Goal: Task Accomplishment & Management: Complete application form

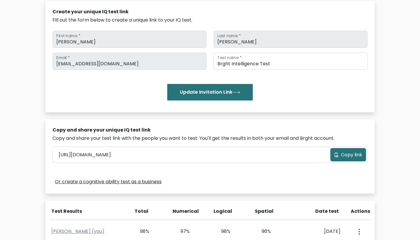
scroll to position [66, 0]
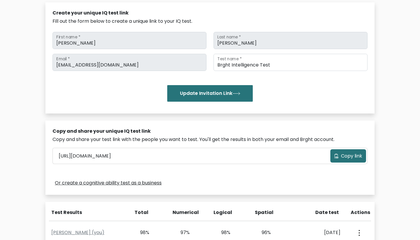
click at [340, 162] on button "Copy link" at bounding box center [348, 155] width 36 height 13
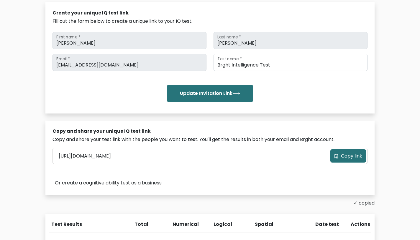
click at [224, 138] on div "Copy and share your test link with the people you want to test. You'll get the …" at bounding box center [210, 139] width 315 height 7
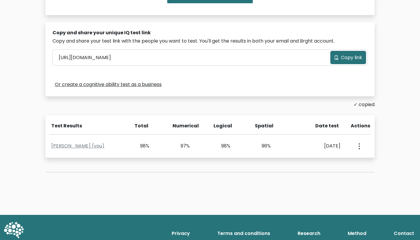
scroll to position [175, 0]
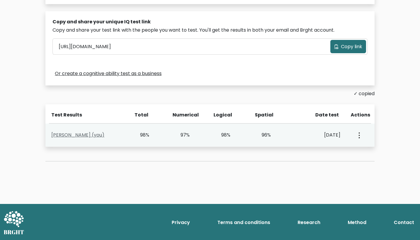
click at [76, 136] on link "Ahmed Osama (you)" at bounding box center [77, 134] width 53 height 7
click at [360, 135] on icon "button" at bounding box center [359, 135] width 1 height 6
click at [366, 153] on link "View Profile" at bounding box center [380, 151] width 47 height 9
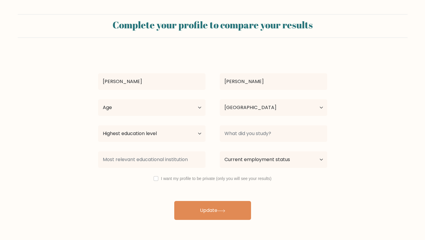
select select "EG"
click at [204, 177] on label "I want my profile to be private (only you will see your results)" at bounding box center [216, 178] width 110 height 5
click at [156, 180] on input "checkbox" at bounding box center [155, 178] width 5 height 5
checkbox input "true"
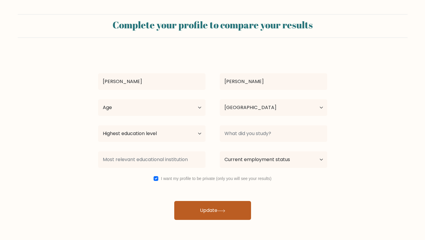
click at [195, 206] on button "Update" at bounding box center [212, 210] width 77 height 19
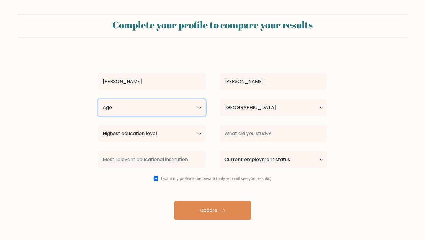
select select "18_24"
click at [98, 99] on select "Age Under 18 years old 18-24 years old 25-34 years old 35-44 years old 45-54 ye…" at bounding box center [151, 107] width 107 height 17
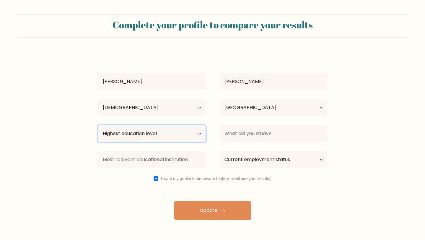
select select "bachelors_degree"
click at [98, 125] on select "Highest education level No schooling Primary Lower Secondary Upper Secondary Oc…" at bounding box center [151, 133] width 107 height 17
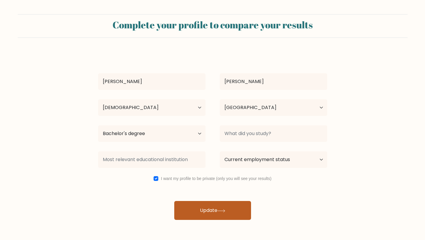
click at [202, 209] on button "Update" at bounding box center [212, 210] width 77 height 19
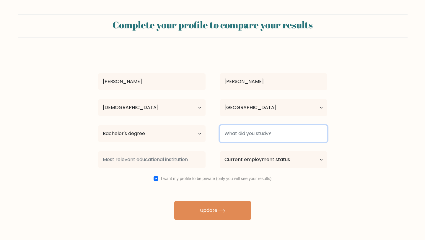
click at [259, 130] on input at bounding box center [272, 133] width 107 height 17
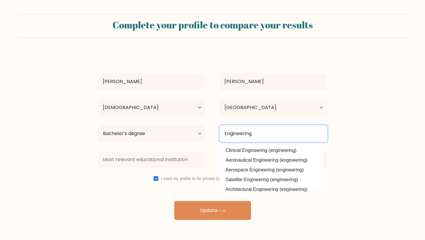
type input "Engineering"
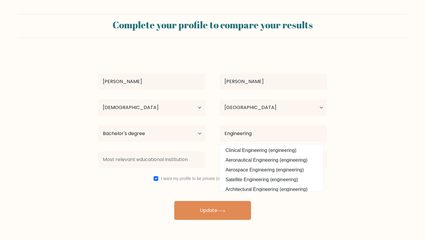
click at [266, 122] on div "Ahmed Osama Age Under 18 years old 18-24 years old 25-34 years old 35-44 years …" at bounding box center [212, 136] width 236 height 168
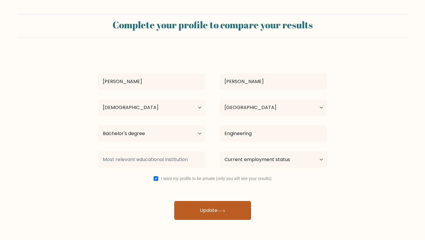
click at [225, 209] on icon at bounding box center [221, 210] width 8 height 3
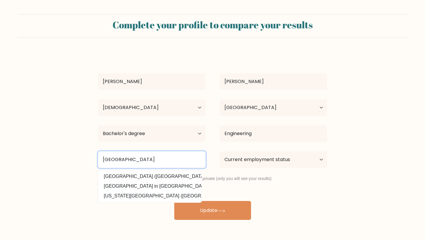
type input "Alexandria"
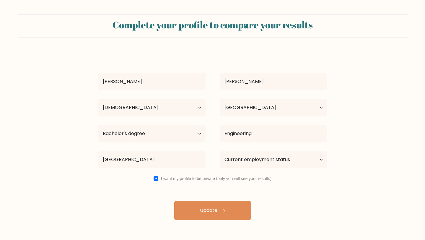
click at [161, 143] on div "Highest education level No schooling Primary Lower Secondary Upper Secondary Oc…" at bounding box center [152, 133] width 122 height 21
select select "other"
click at [219, 151] on select "Current employment status Employed Student Retired Other / prefer not to answer" at bounding box center [272, 159] width 107 height 17
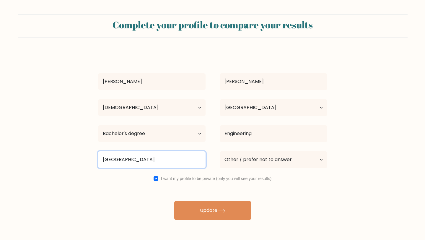
click at [176, 160] on input "Alexandria" at bounding box center [151, 159] width 107 height 17
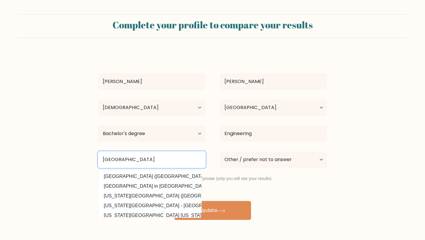
type input "Alexandria University"
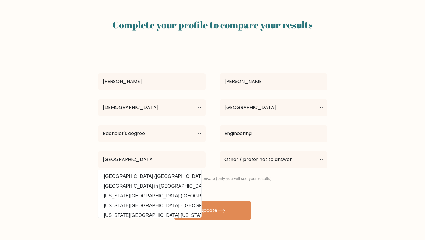
click at [178, 149] on div "Alexandria University Alexandria University (Egypt) Pharos University in Alexan…" at bounding box center [152, 159] width 122 height 21
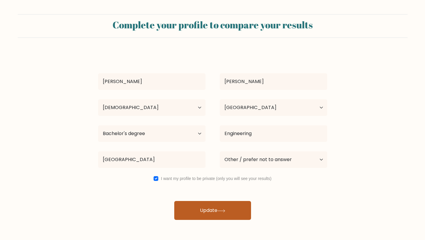
click at [201, 219] on button "Update" at bounding box center [212, 210] width 77 height 19
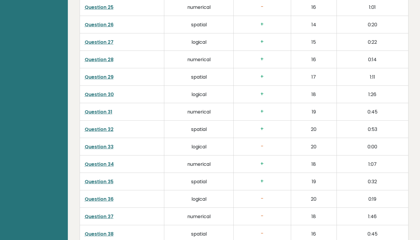
scroll to position [1479, 0]
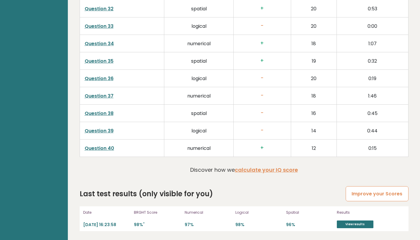
click at [371, 199] on link "Improve your Scores" at bounding box center [377, 193] width 63 height 15
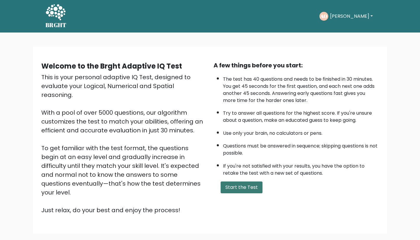
click at [243, 186] on button "Start the Test" at bounding box center [242, 187] width 42 height 12
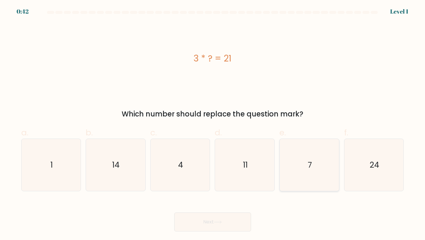
click at [306, 170] on icon "7" at bounding box center [309, 165] width 52 height 52
click at [213, 124] on input "e. 7" at bounding box center [212, 122] width 0 height 4
radio input "true"
click at [227, 221] on button "Next" at bounding box center [212, 221] width 77 height 19
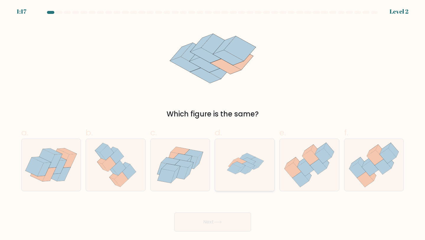
click at [230, 168] on icon at bounding box center [234, 168] width 14 height 10
click at [213, 124] on input "d." at bounding box center [212, 122] width 0 height 4
radio input "true"
click at [216, 218] on button "Next" at bounding box center [212, 221] width 77 height 19
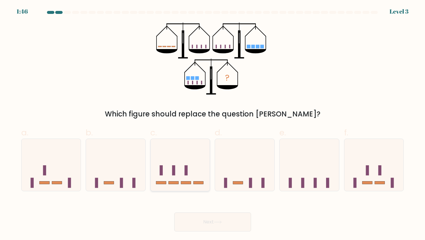
click at [192, 181] on icon at bounding box center [179, 164] width 59 height 49
click at [212, 124] on input "c." at bounding box center [212, 122] width 0 height 4
radio input "true"
click at [217, 215] on button "Next" at bounding box center [212, 221] width 77 height 19
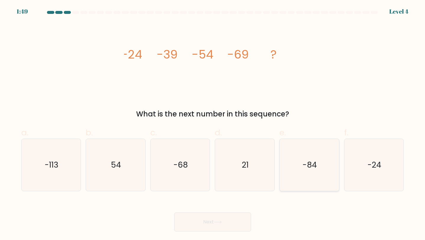
click at [297, 154] on icon "-84" at bounding box center [309, 165] width 52 height 52
click at [213, 124] on input "e. -84" at bounding box center [212, 122] width 0 height 4
radio input "true"
click at [212, 219] on button "Next" at bounding box center [212, 221] width 77 height 19
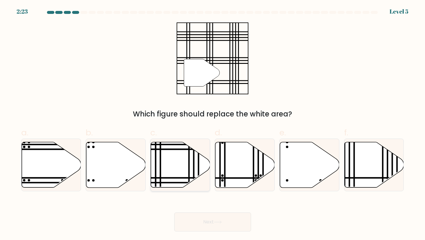
click at [169, 150] on icon at bounding box center [180, 164] width 59 height 45
click at [212, 124] on input "c." at bounding box center [212, 122] width 0 height 4
radio input "true"
click at [207, 214] on button "Next" at bounding box center [212, 221] width 77 height 19
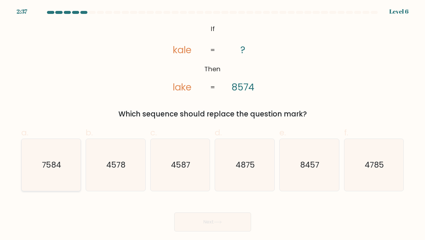
click at [43, 175] on icon "7584" at bounding box center [51, 165] width 52 height 52
click at [212, 124] on input "a. 7584" at bounding box center [212, 122] width 0 height 4
radio input "true"
click at [194, 222] on button "Next" at bounding box center [212, 221] width 77 height 19
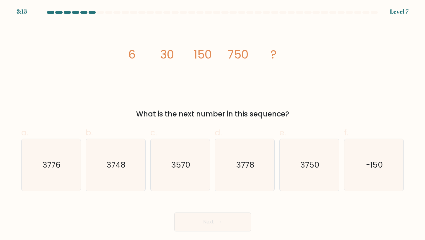
drag, startPoint x: 210, startPoint y: 119, endPoint x: 236, endPoint y: 118, distance: 26.6
click at [236, 118] on form at bounding box center [212, 121] width 425 height 220
click at [236, 118] on div "What is the next number in this sequence?" at bounding box center [212, 114] width 375 height 11
click at [298, 177] on icon "3750" at bounding box center [309, 165] width 52 height 52
click at [213, 124] on input "e. 3750" at bounding box center [212, 122] width 0 height 4
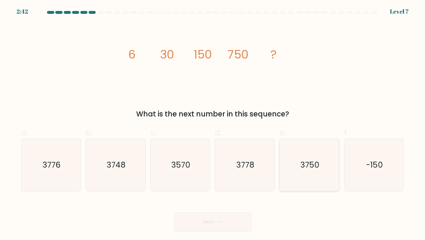
radio input "true"
click at [230, 219] on button "Next" at bounding box center [212, 221] width 77 height 19
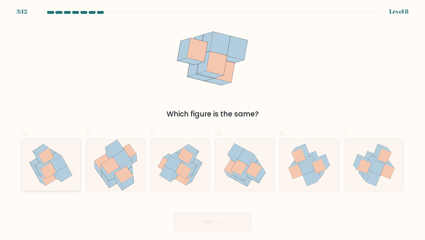
click at [54, 163] on icon at bounding box center [59, 163] width 16 height 17
click at [212, 124] on input "a." at bounding box center [212, 122] width 0 height 4
radio input "true"
click at [194, 222] on button "Next" at bounding box center [212, 221] width 77 height 19
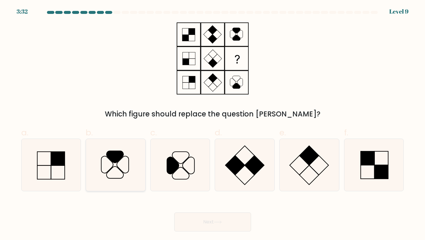
click at [114, 155] on icon at bounding box center [114, 156] width 17 height 12
click at [212, 124] on input "b." at bounding box center [212, 122] width 0 height 4
radio input "true"
click at [201, 222] on button "Next" at bounding box center [212, 221] width 77 height 19
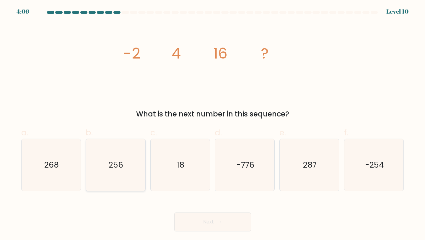
click at [112, 149] on icon "256" at bounding box center [115, 165] width 52 height 52
click at [212, 124] on input "b. 256" at bounding box center [212, 122] width 0 height 4
radio input "true"
click at [196, 227] on button "Next" at bounding box center [212, 221] width 77 height 19
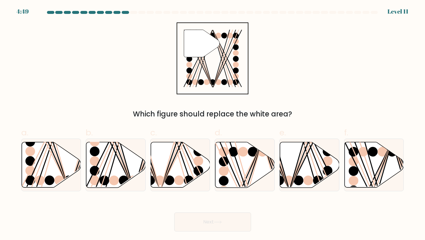
click at [196, 227] on button "Next" at bounding box center [212, 221] width 77 height 19
click at [324, 77] on div "" Which figure should replace the white area?" at bounding box center [212, 70] width 389 height 97
click at [243, 172] on line at bounding box center [248, 190] width 27 height 96
click at [213, 124] on input "d." at bounding box center [212, 122] width 0 height 4
radio input "true"
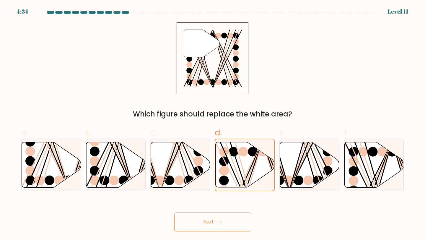
click at [196, 224] on button "Next" at bounding box center [212, 221] width 77 height 19
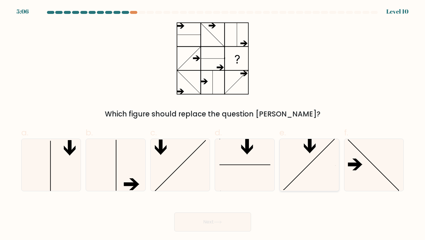
click at [312, 178] on icon at bounding box center [309, 165] width 52 height 52
click at [213, 124] on input "e." at bounding box center [212, 122] width 0 height 4
radio input "true"
click at [382, 181] on icon at bounding box center [374, 165] width 52 height 52
click at [213, 124] on input "f." at bounding box center [212, 122] width 0 height 4
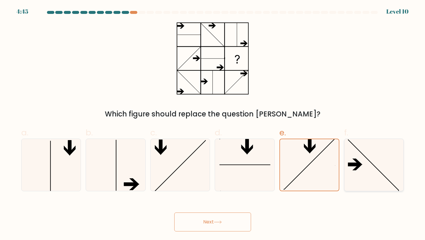
radio input "true"
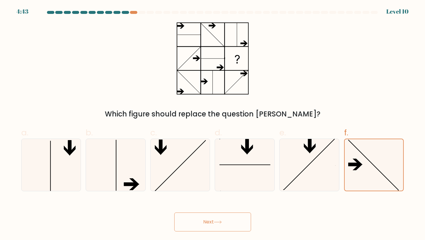
click at [224, 218] on button "Next" at bounding box center [212, 221] width 77 height 19
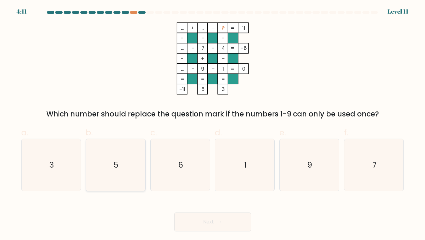
click at [130, 164] on icon "5" at bounding box center [115, 165] width 52 height 52
click at [212, 124] on input "b. 5" at bounding box center [212, 122] width 0 height 4
radio input "true"
click at [194, 222] on button "Next" at bounding box center [212, 221] width 77 height 19
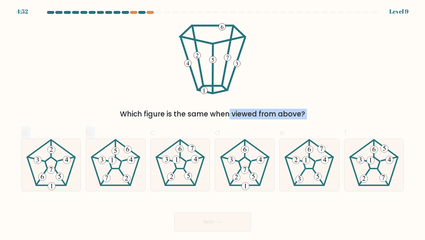
drag, startPoint x: 171, startPoint y: 116, endPoint x: 200, endPoint y: 121, distance: 28.7
click at [200, 121] on form at bounding box center [212, 121] width 425 height 220
click at [204, 116] on div "Which figure is the same when viewed from above?" at bounding box center [212, 114] width 375 height 11
click at [124, 165] on icon at bounding box center [115, 165] width 52 height 52
click at [212, 124] on input "b." at bounding box center [212, 122] width 0 height 4
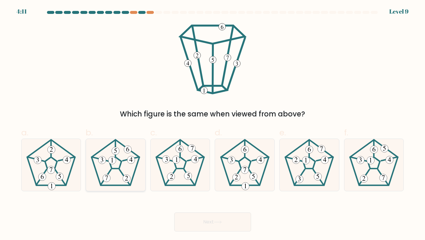
radio input "true"
click at [210, 227] on button "Next" at bounding box center [212, 221] width 77 height 19
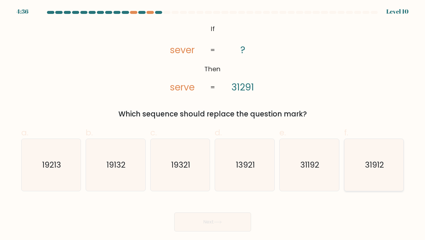
click at [364, 179] on icon "31912" at bounding box center [374, 165] width 52 height 52
click at [213, 124] on input "f. 31912" at bounding box center [212, 122] width 0 height 4
radio input "true"
click at [210, 225] on button "Next" at bounding box center [212, 221] width 77 height 19
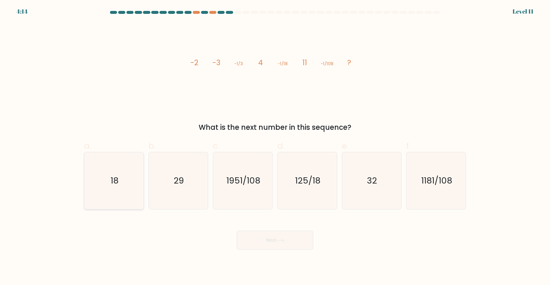
click at [108, 192] on icon "18" at bounding box center [114, 180] width 57 height 57
click at [275, 146] on input "a. 18" at bounding box center [275, 144] width 0 height 4
radio input "true"
click at [264, 237] on button "Next" at bounding box center [275, 240] width 77 height 19
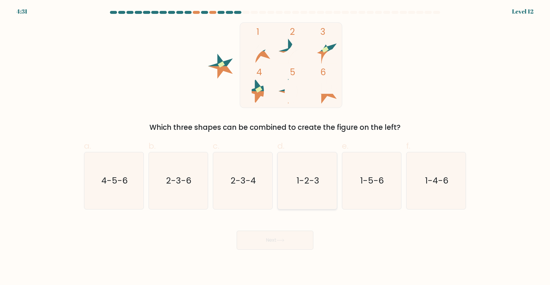
click at [327, 187] on icon "1-2-3" at bounding box center [307, 180] width 57 height 57
click at [276, 146] on input "d. 1-2-3" at bounding box center [275, 144] width 0 height 4
radio input "true"
click at [294, 239] on button "Next" at bounding box center [275, 240] width 77 height 19
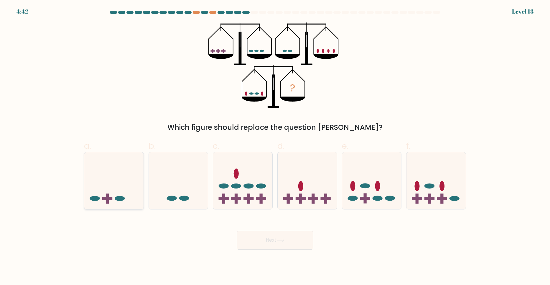
click at [105, 192] on icon at bounding box center [113, 180] width 59 height 49
click at [275, 146] on input "a." at bounding box center [275, 144] width 0 height 4
radio input "true"
click at [265, 239] on button "Next" at bounding box center [275, 240] width 77 height 19
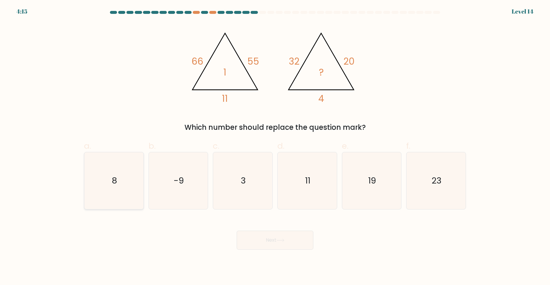
click at [133, 187] on icon "8" at bounding box center [114, 180] width 57 height 57
click at [275, 146] on input "a. 8" at bounding box center [275, 144] width 0 height 4
radio input "true"
click at [287, 238] on button "Next" at bounding box center [275, 240] width 77 height 19
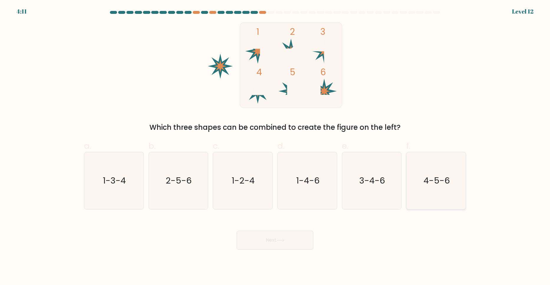
click at [424, 186] on text "4-5-6" at bounding box center [437, 181] width 26 height 12
click at [276, 146] on input "f. 4-5-6" at bounding box center [275, 144] width 0 height 4
radio input "true"
click at [282, 239] on icon at bounding box center [281, 240] width 8 height 3
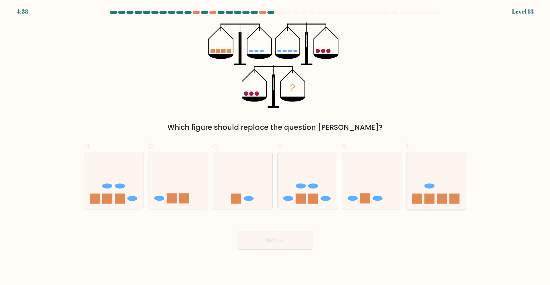
click at [424, 200] on rect at bounding box center [430, 199] width 10 height 10
click at [276, 146] on input "f." at bounding box center [275, 144] width 0 height 4
radio input "true"
click at [291, 239] on button "Next" at bounding box center [275, 240] width 77 height 19
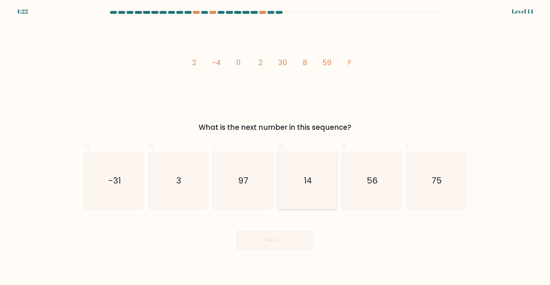
click at [321, 181] on icon "14" at bounding box center [307, 180] width 57 height 57
click at [276, 146] on input "d. 14" at bounding box center [275, 144] width 0 height 4
radio input "true"
click at [281, 239] on icon at bounding box center [281, 240] width 8 height 3
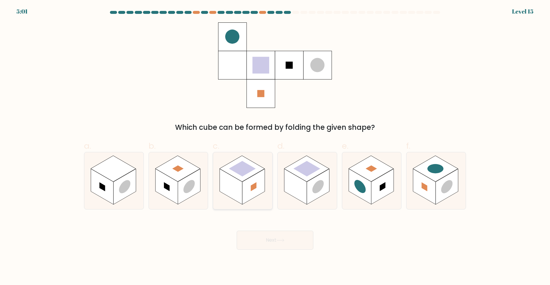
click at [242, 182] on rect at bounding box center [231, 187] width 22 height 36
click at [275, 146] on input "c." at bounding box center [275, 144] width 0 height 4
radio input "true"
click at [276, 239] on button "Next" at bounding box center [275, 240] width 77 height 19
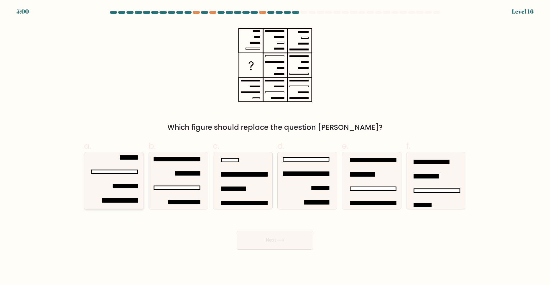
click at [123, 182] on icon at bounding box center [114, 180] width 57 height 57
click at [275, 146] on input "a." at bounding box center [275, 144] width 0 height 4
radio input "true"
click at [290, 239] on button "Next" at bounding box center [275, 240] width 77 height 19
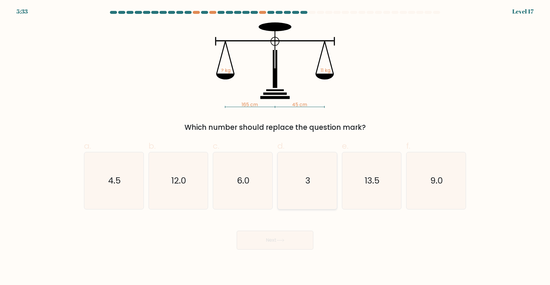
click at [323, 193] on icon "3" at bounding box center [307, 180] width 57 height 57
click at [276, 146] on input "d. 3" at bounding box center [275, 144] width 0 height 4
radio input "true"
click at [285, 239] on icon at bounding box center [281, 240] width 8 height 3
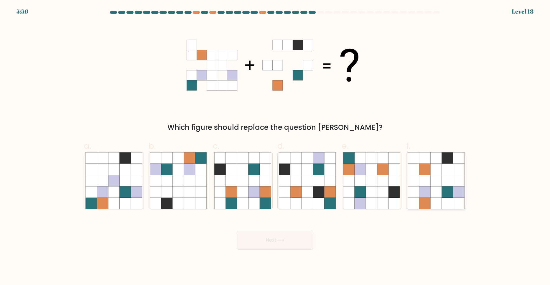
click at [424, 191] on icon at bounding box center [436, 191] width 11 height 11
click at [276, 146] on input "f." at bounding box center [275, 144] width 0 height 4
radio input "true"
click at [123, 161] on icon at bounding box center [125, 157] width 11 height 11
click at [275, 146] on input "a." at bounding box center [275, 144] width 0 height 4
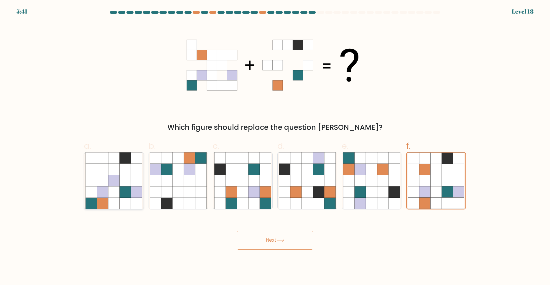
radio input "true"
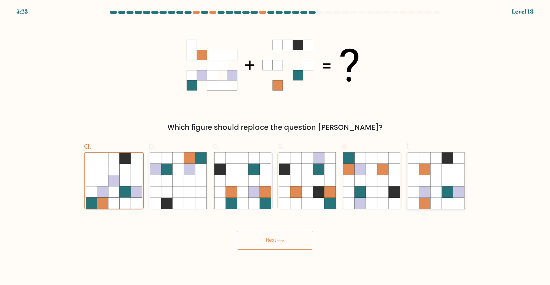
click at [424, 184] on icon at bounding box center [447, 180] width 11 height 11
click at [276, 146] on input "f." at bounding box center [275, 144] width 0 height 4
radio input "true"
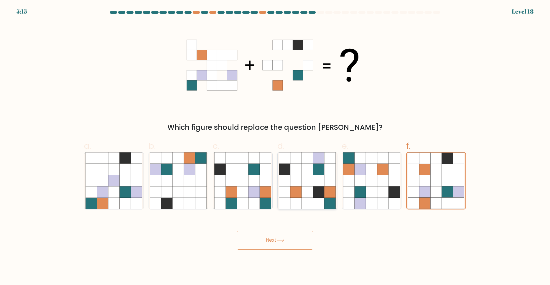
click at [301, 189] on icon at bounding box center [296, 191] width 11 height 11
click at [276, 146] on input "d." at bounding box center [275, 144] width 0 height 4
radio input "true"
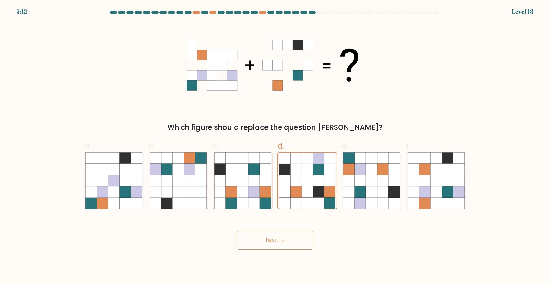
click at [278, 239] on icon at bounding box center [281, 240] width 8 height 3
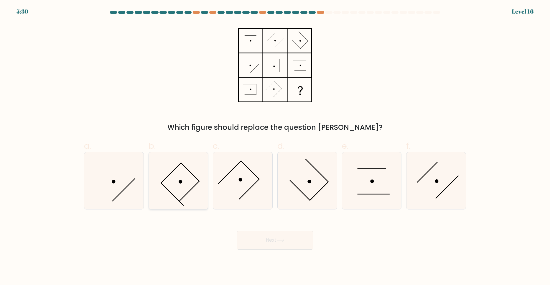
click at [191, 182] on icon at bounding box center [178, 180] width 57 height 57
click at [275, 146] on input "b." at bounding box center [275, 144] width 0 height 4
radio input "true"
click at [281, 239] on icon at bounding box center [281, 240] width 8 height 3
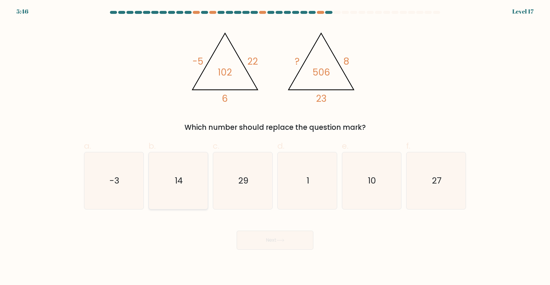
click at [186, 179] on icon "14" at bounding box center [178, 180] width 57 height 57
click at [275, 146] on input "b. 14" at bounding box center [275, 144] width 0 height 4
radio input "true"
click at [262, 239] on button "Next" at bounding box center [275, 240] width 77 height 19
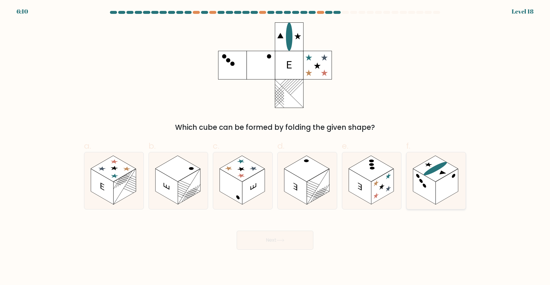
click at [422, 181] on circle at bounding box center [422, 180] width 4 height 5
click at [276, 146] on input "f." at bounding box center [275, 144] width 0 height 4
radio input "true"
click at [281, 239] on icon at bounding box center [281, 240] width 8 height 3
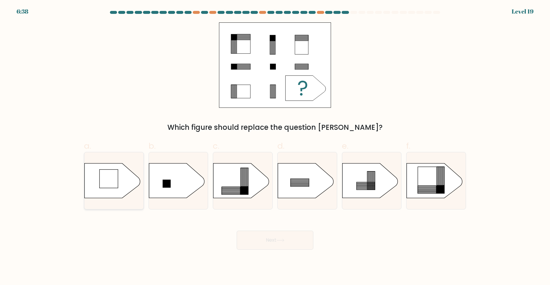
click at [112, 175] on rect at bounding box center [108, 179] width 19 height 19
click at [275, 146] on input "a." at bounding box center [275, 144] width 0 height 4
radio input "true"
click at [261, 237] on button "Next" at bounding box center [275, 240] width 77 height 19
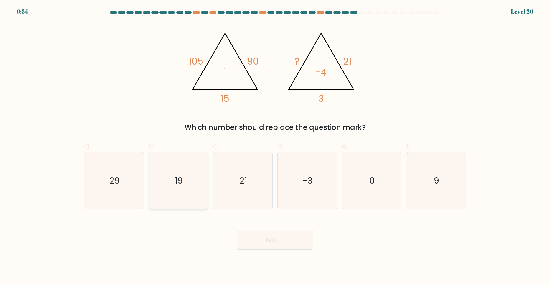
click at [177, 192] on icon "19" at bounding box center [178, 180] width 57 height 57
click at [275, 146] on input "b. 19" at bounding box center [275, 144] width 0 height 4
radio input "true"
click at [254, 239] on button "Next" at bounding box center [275, 240] width 77 height 19
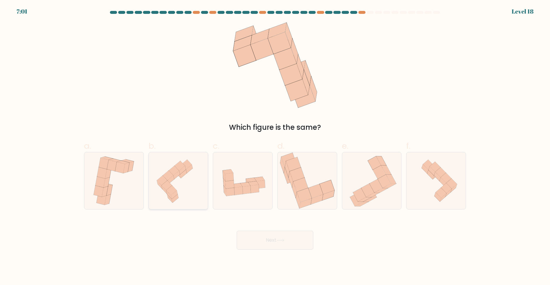
click at [173, 178] on icon at bounding box center [171, 180] width 7 height 9
click at [275, 146] on input "b." at bounding box center [275, 144] width 0 height 4
radio input "true"
click at [269, 239] on button "Next" at bounding box center [275, 240] width 77 height 19
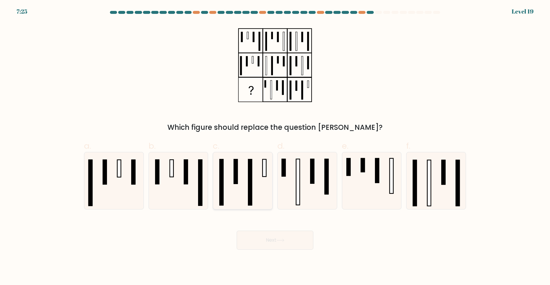
click at [247, 173] on icon at bounding box center [242, 180] width 57 height 57
click at [275, 146] on input "c." at bounding box center [275, 144] width 0 height 4
radio input "true"
click at [277, 239] on button "Next" at bounding box center [275, 240] width 77 height 19
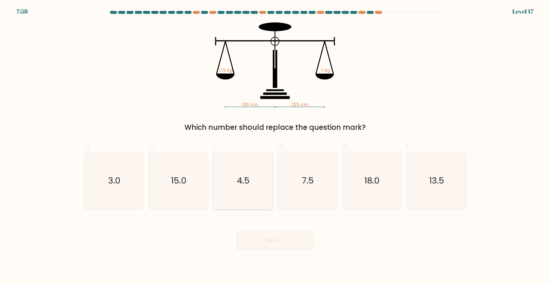
click at [241, 181] on text "4.5" at bounding box center [243, 181] width 13 height 12
click at [275, 146] on input "c. 4.5" at bounding box center [275, 144] width 0 height 4
radio input "true"
click at [271, 239] on button "Next" at bounding box center [275, 240] width 77 height 19
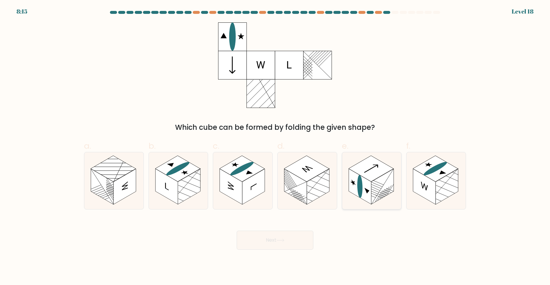
click at [368, 182] on rect at bounding box center [360, 187] width 22 height 36
click at [276, 146] on input "e." at bounding box center [275, 144] width 0 height 4
radio input "true"
click at [286, 239] on button "Next" at bounding box center [275, 240] width 77 height 19
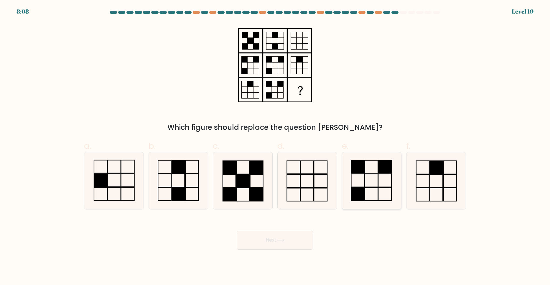
click at [370, 194] on icon at bounding box center [371, 180] width 57 height 57
click at [276, 146] on input "e." at bounding box center [275, 144] width 0 height 4
radio input "true"
click at [296, 239] on button "Next" at bounding box center [275, 240] width 77 height 19
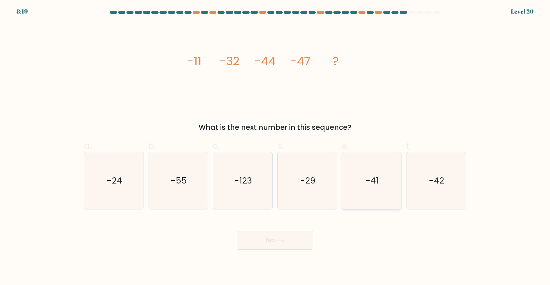
click at [381, 174] on icon "-41" at bounding box center [371, 180] width 57 height 57
click at [276, 146] on input "e. -41" at bounding box center [275, 144] width 0 height 4
radio input "true"
click at [272, 239] on button "Next" at bounding box center [275, 240] width 77 height 19
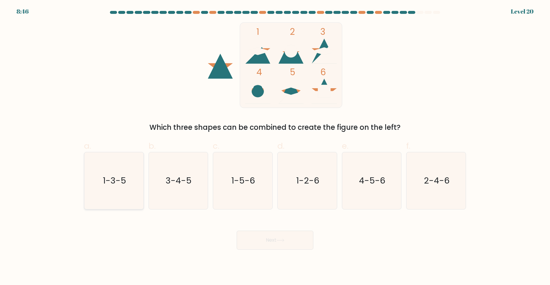
click at [91, 163] on icon "1-3-5" at bounding box center [114, 180] width 57 height 57
click at [275, 146] on input "a. 1-3-5" at bounding box center [275, 144] width 0 height 4
radio input "true"
click at [279, 239] on icon at bounding box center [281, 240] width 8 height 3
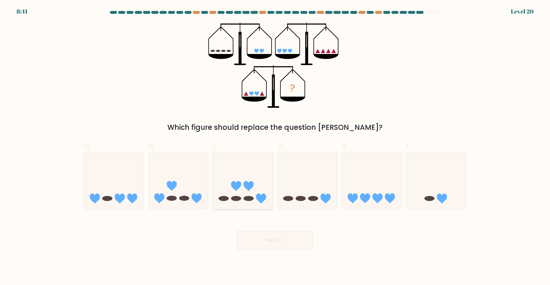
click at [255, 194] on icon at bounding box center [242, 180] width 59 height 49
click at [275, 146] on input "c." at bounding box center [275, 144] width 0 height 4
radio input "true"
click at [276, 238] on button "Next" at bounding box center [275, 240] width 77 height 19
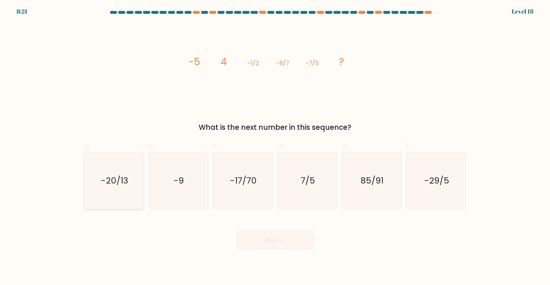
click at [129, 188] on icon "-20/13" at bounding box center [114, 180] width 57 height 57
click at [275, 146] on input "a. -20/13" at bounding box center [275, 144] width 0 height 4
radio input "true"
click at [262, 239] on button "Next" at bounding box center [275, 240] width 77 height 19
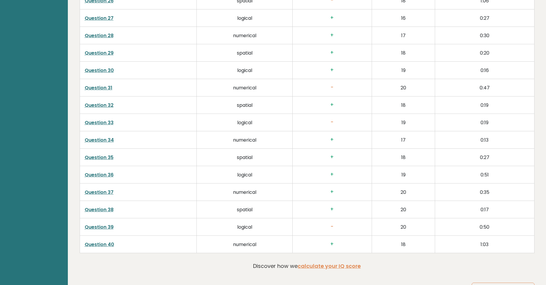
scroll to position [1509, 0]
